Goal: Navigation & Orientation: Find specific page/section

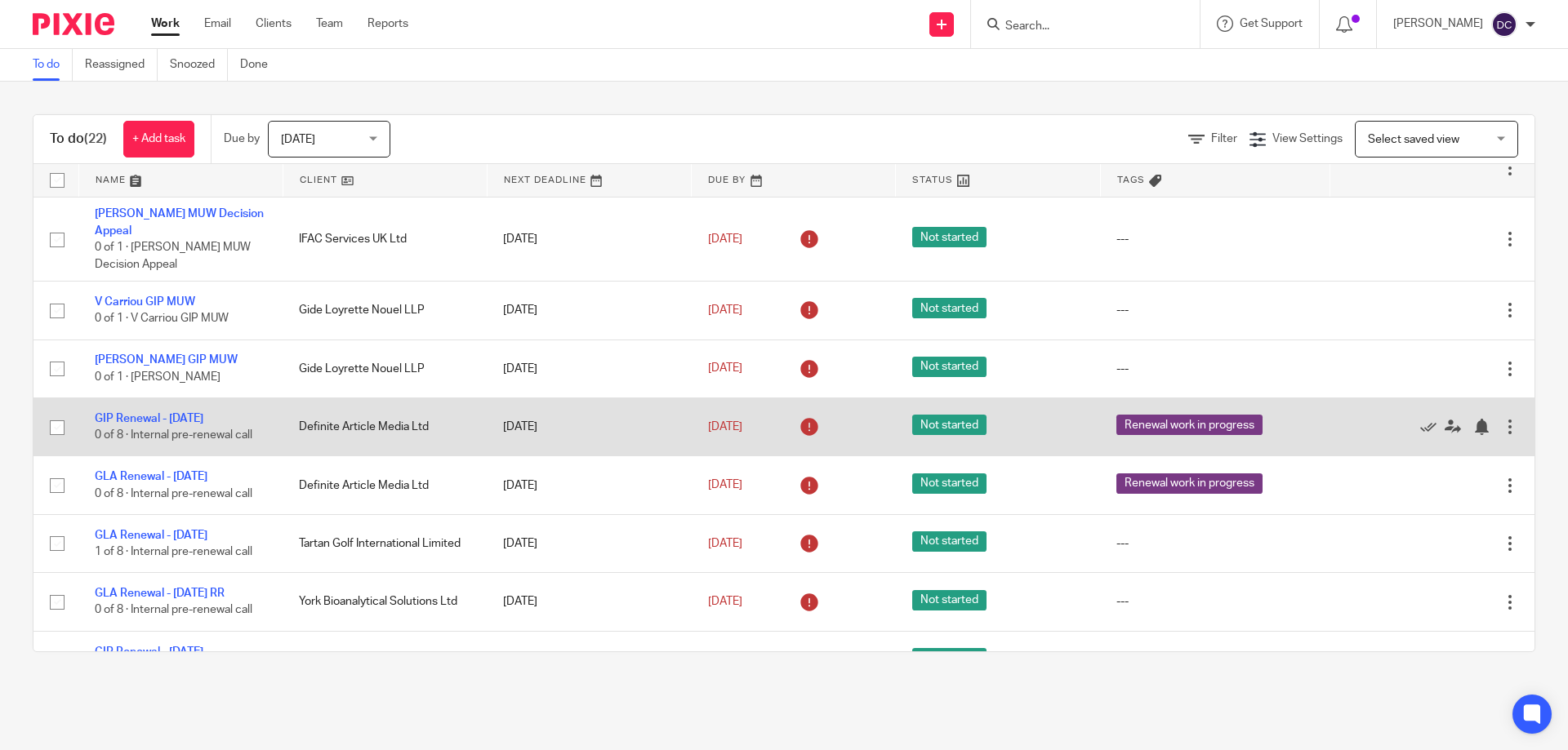
scroll to position [653, 0]
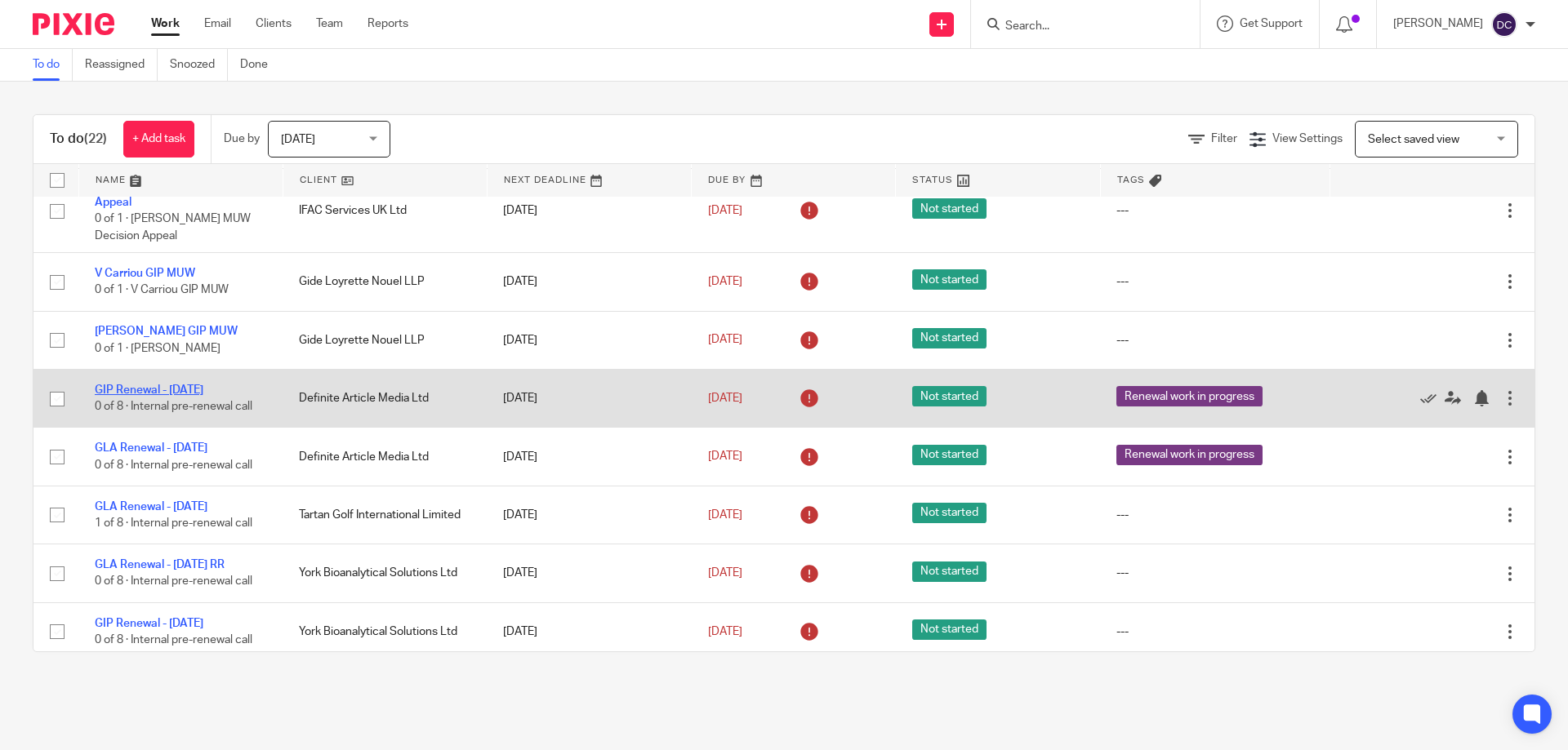
click at [188, 396] on link "GIP Renewal - [DATE]" at bounding box center [149, 390] width 109 height 12
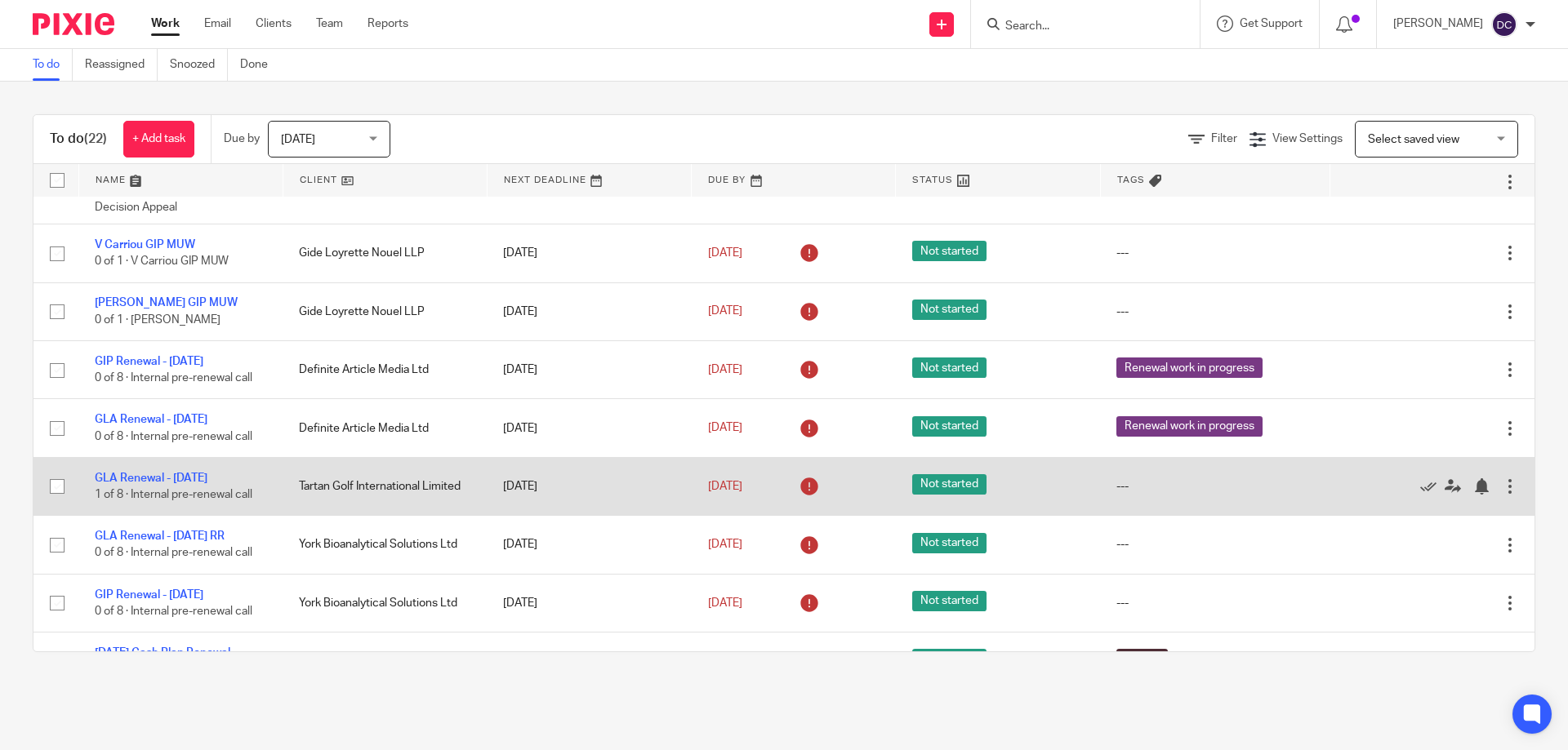
scroll to position [653, 0]
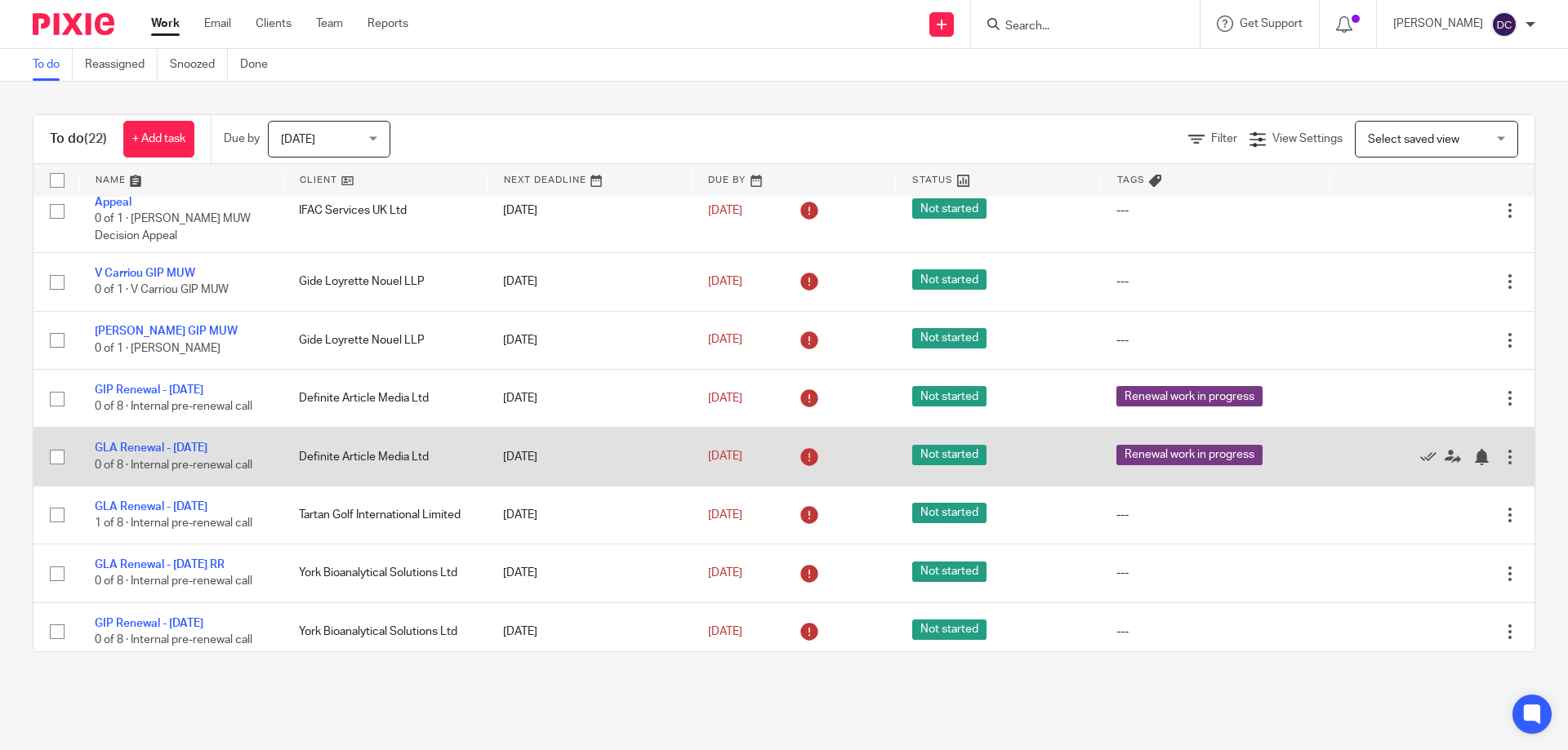
drag, startPoint x: 339, startPoint y: 513, endPoint x: 381, endPoint y: 513, distance: 42.0
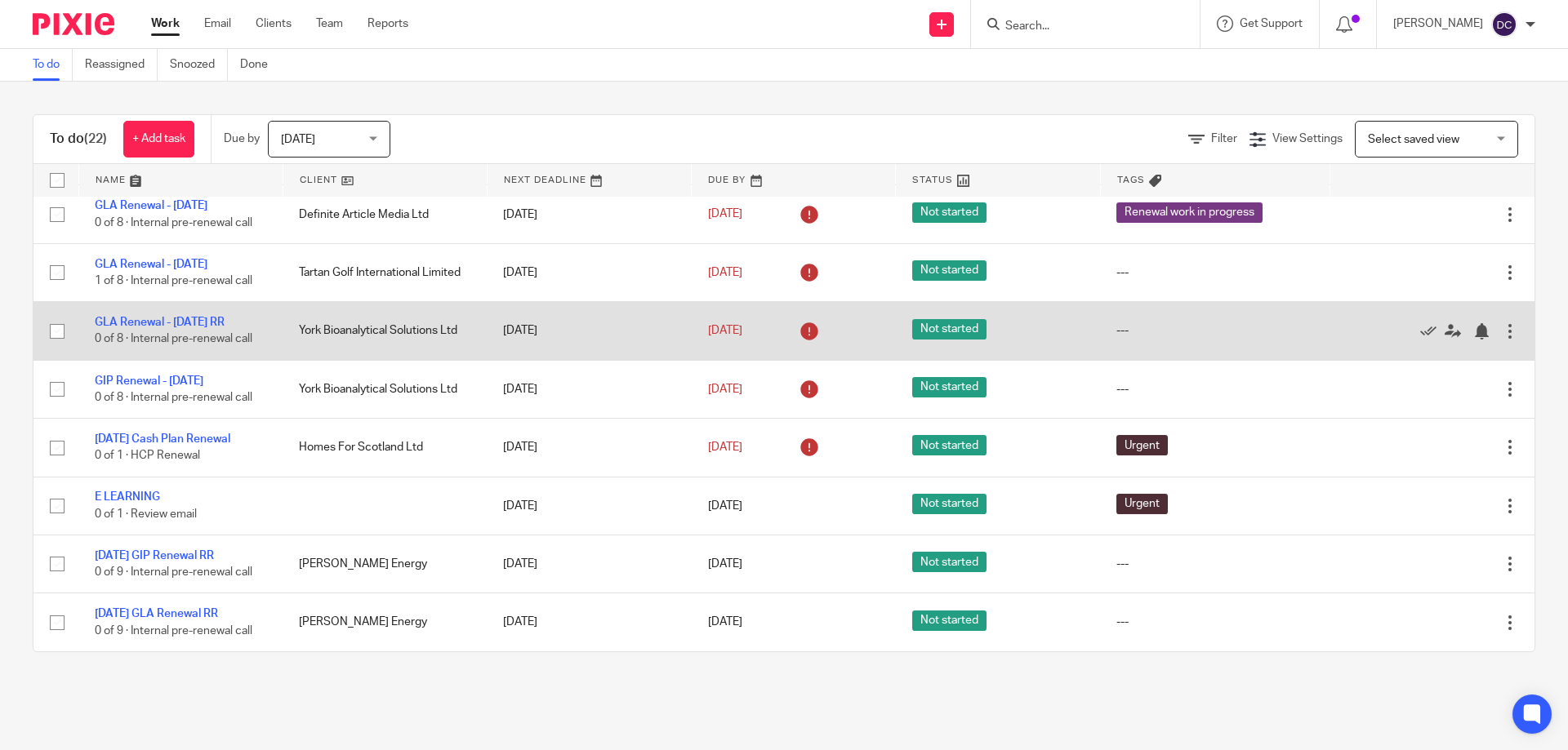
scroll to position [940, 0]
